Goal: Task Accomplishment & Management: Use online tool/utility

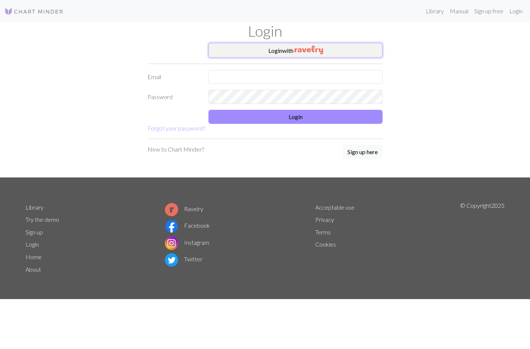
click at [287, 48] on button "Login with" at bounding box center [295, 50] width 174 height 15
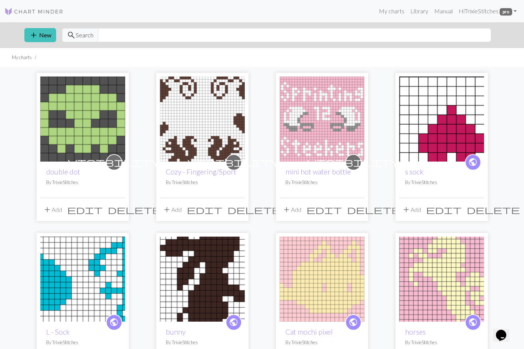
click at [328, 150] on img at bounding box center [322, 118] width 85 height 85
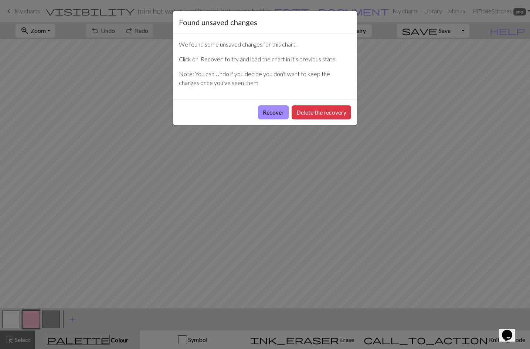
click at [480, 173] on div "Found unsaved changes We found some unsaved changes for this chart. Click on 'R…" at bounding box center [265, 174] width 530 height 349
click at [273, 112] on button "Recover" at bounding box center [273, 112] width 31 height 14
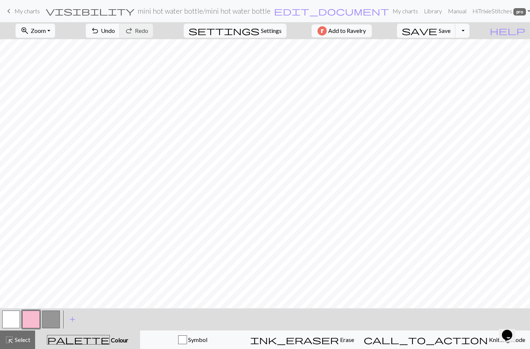
click at [35, 314] on button "button" at bounding box center [31, 319] width 18 height 18
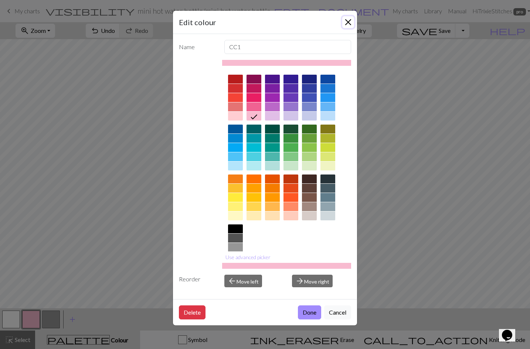
click at [350, 18] on button "Close" at bounding box center [348, 22] width 12 height 12
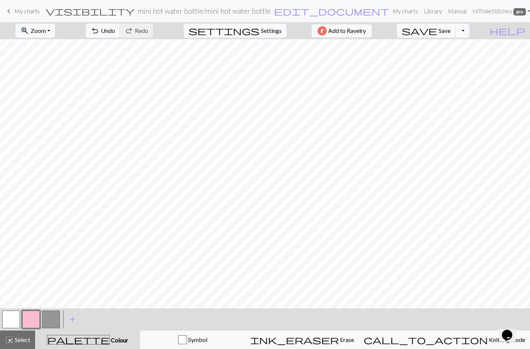
click at [11, 318] on button "button" at bounding box center [11, 319] width 18 height 18
drag, startPoint x: 34, startPoint y: 322, endPoint x: 103, endPoint y: 310, distance: 70.1
click at [34, 322] on button "button" at bounding box center [31, 319] width 18 height 18
drag, startPoint x: 16, startPoint y: 316, endPoint x: 114, endPoint y: 310, distance: 98.5
click at [30, 317] on div at bounding box center [31, 319] width 60 height 20
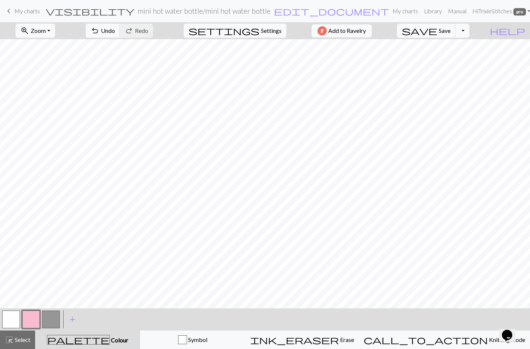
click at [15, 314] on button "button" at bounding box center [11, 319] width 18 height 18
click at [36, 317] on button "button" at bounding box center [31, 319] width 18 height 18
click at [58, 340] on div "palette Colour Colour" at bounding box center [88, 340] width 96 height 10
